Goal: Task Accomplishment & Management: Manage account settings

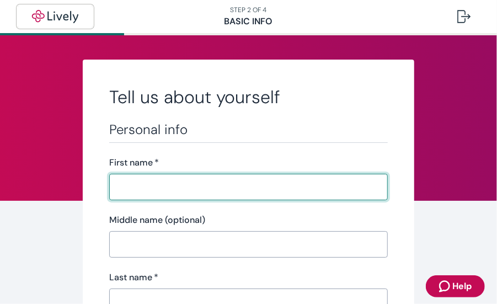
click at [46, 12] on img "button" at bounding box center [55, 16] width 62 height 13
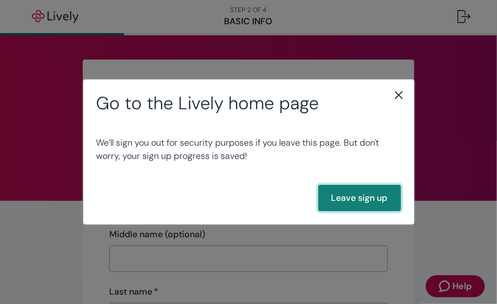
click at [372, 197] on button "Leave sign up" at bounding box center [359, 198] width 83 height 26
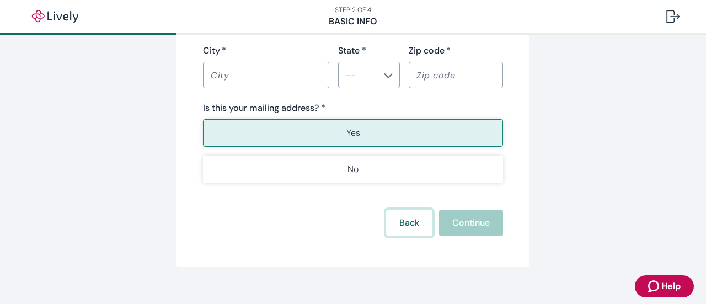
click at [402, 214] on button "Back" at bounding box center [409, 223] width 46 height 26
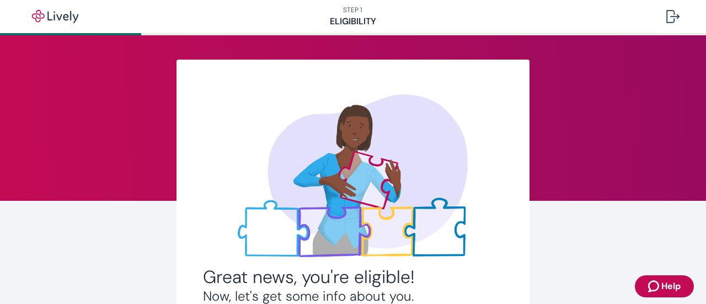
scroll to position [285, 0]
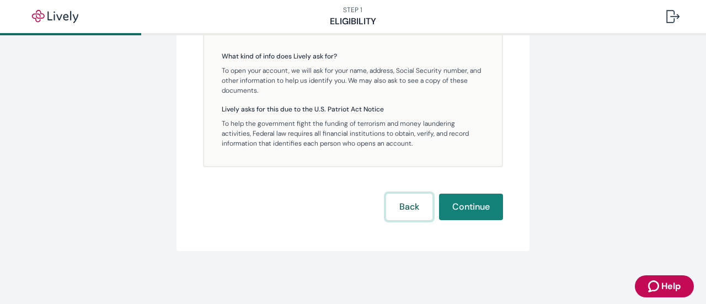
click at [402, 214] on button "Back" at bounding box center [409, 207] width 46 height 26
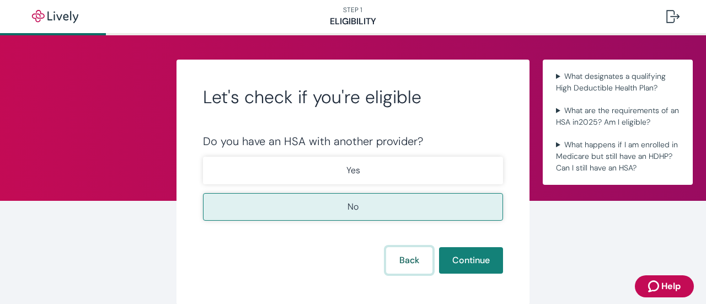
click at [412, 254] on button "Back" at bounding box center [409, 260] width 46 height 26
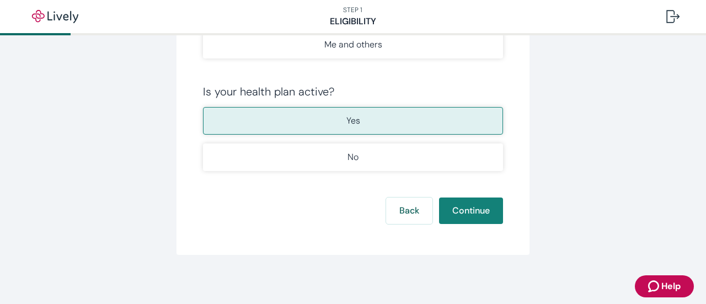
scroll to position [312, 0]
click at [406, 212] on button "Back" at bounding box center [409, 209] width 46 height 26
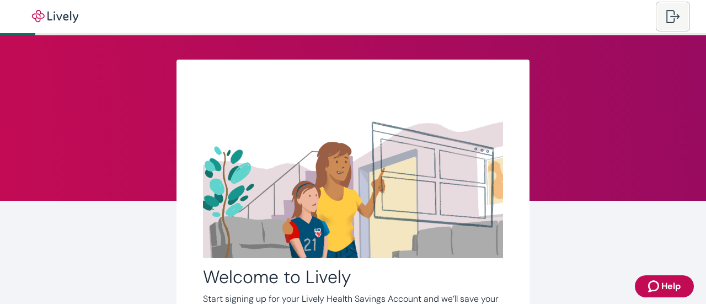
click at [671, 15] on div at bounding box center [672, 16] width 13 height 13
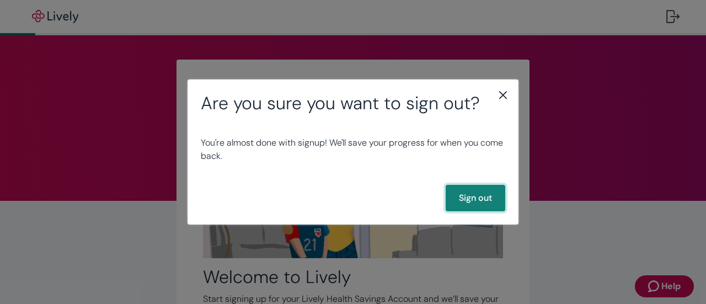
click at [465, 190] on button "Sign out" at bounding box center [476, 198] width 60 height 26
